Goal: Information Seeking & Learning: Learn about a topic

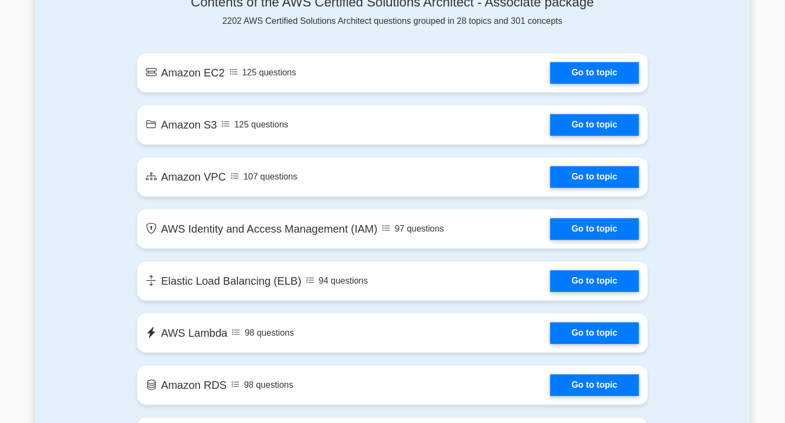
scroll to position [542, 0]
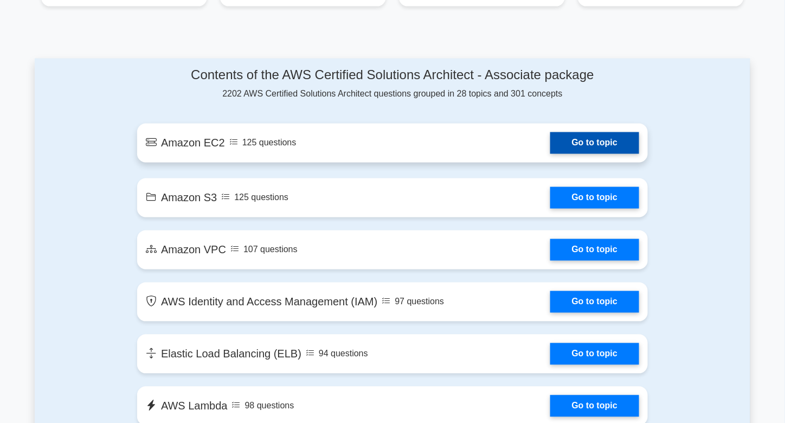
click at [585, 148] on link "Go to topic" at bounding box center [594, 143] width 89 height 22
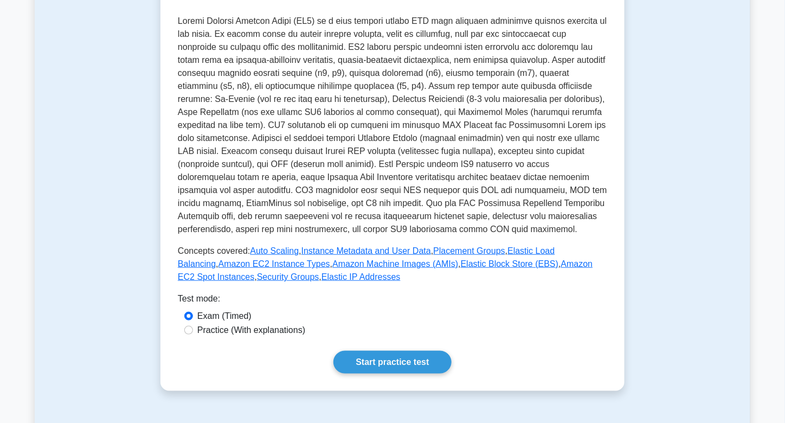
scroll to position [488, 0]
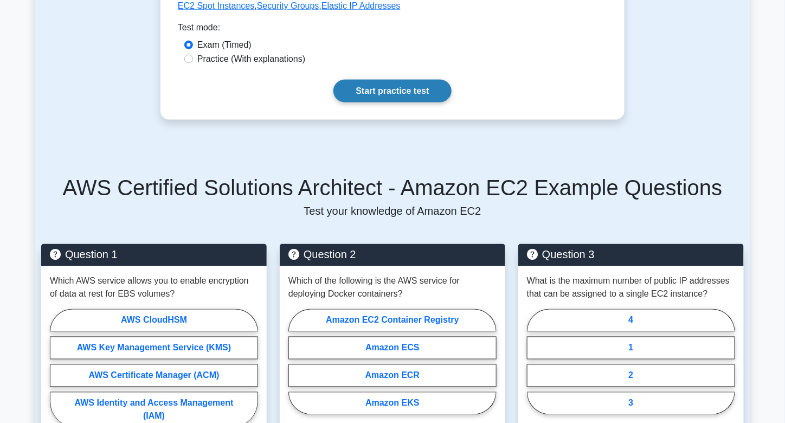
click at [358, 92] on link "Start practice test" at bounding box center [392, 91] width 118 height 23
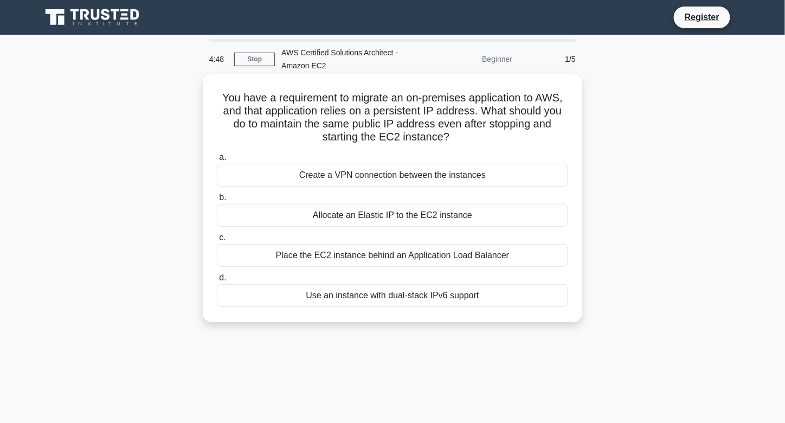
click at [408, 214] on div "Allocate an Elastic IP to the EC2 instance" at bounding box center [392, 215] width 351 height 23
click at [217, 201] on input "b. Allocate an Elastic IP to the EC2 instance" at bounding box center [217, 197] width 0 height 7
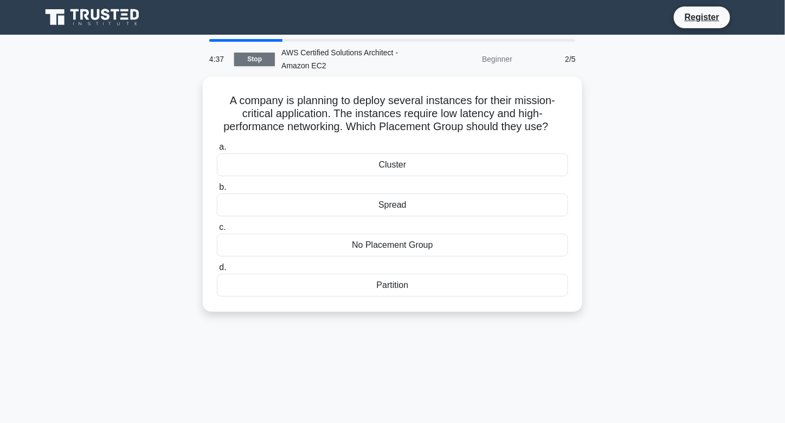
click at [262, 56] on link "Stop" at bounding box center [254, 60] width 41 height 14
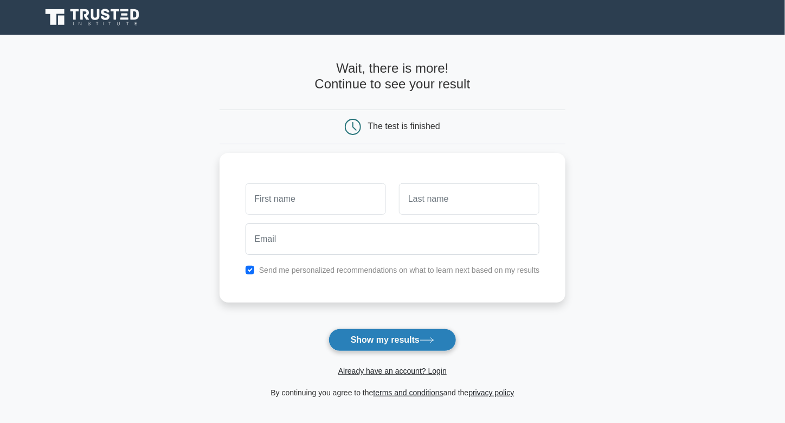
click at [402, 343] on button "Show my results" at bounding box center [392, 339] width 128 height 23
